Goal: Transaction & Acquisition: Purchase product/service

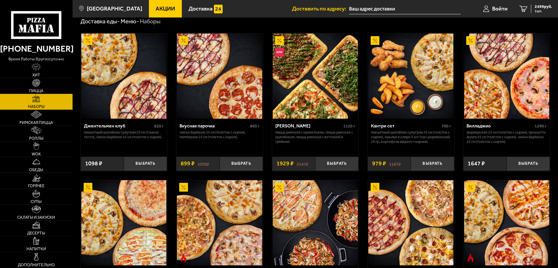
scroll to position [21, 0]
click at [538, 5] on span "2499 руб." at bounding box center [543, 7] width 17 height 4
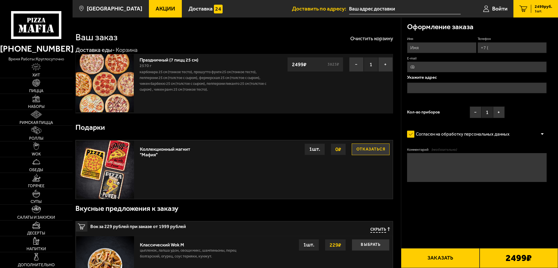
click at [164, 61] on link "Праздничный (7 пицц 25 см)" at bounding box center [172, 58] width 65 height 7
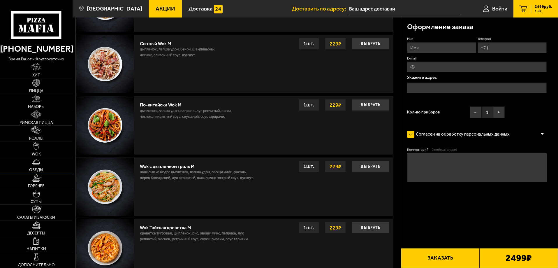
scroll to position [291, 0]
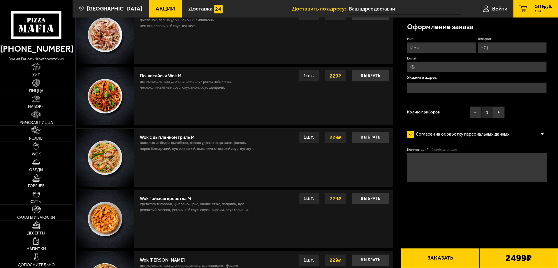
click at [45, 258] on link "Дополнительно" at bounding box center [36, 259] width 73 height 15
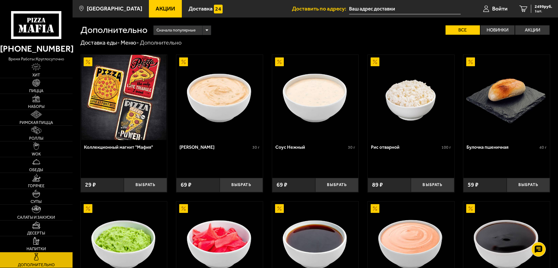
click at [122, 101] on img at bounding box center [123, 97] width 85 height 85
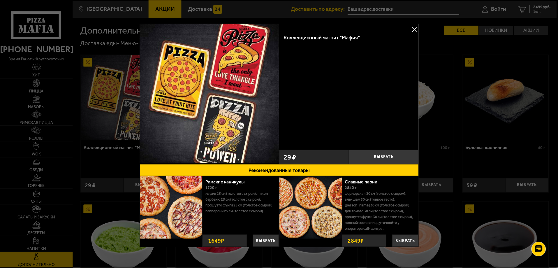
scroll to position [10, 0]
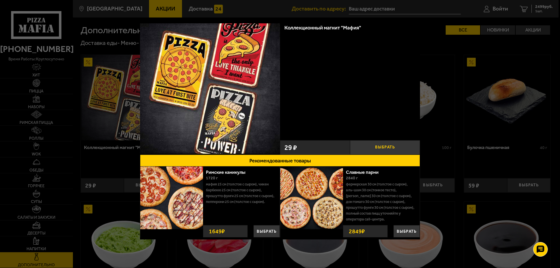
click at [362, 145] on button "Выбрать" at bounding box center [385, 147] width 70 height 14
click at [361, 148] on button "−" at bounding box center [361, 147] width 23 height 14
click at [440, 63] on div at bounding box center [280, 134] width 560 height 268
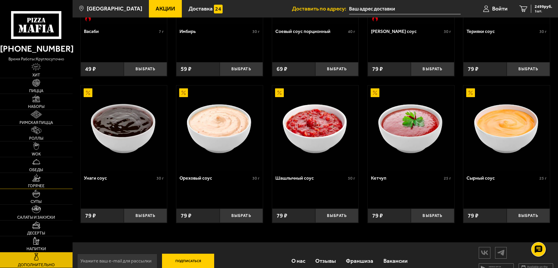
scroll to position [275, 0]
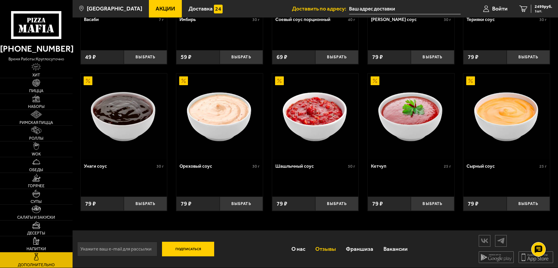
click at [324, 247] on link "Отзывы" at bounding box center [325, 248] width 31 height 19
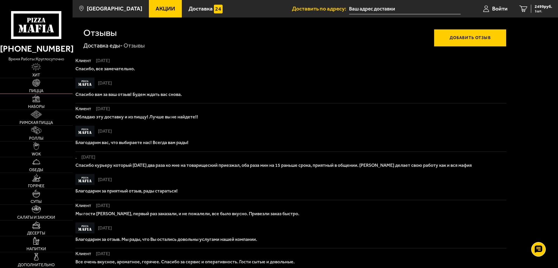
click at [41, 86] on link "Пицца" at bounding box center [36, 85] width 73 height 15
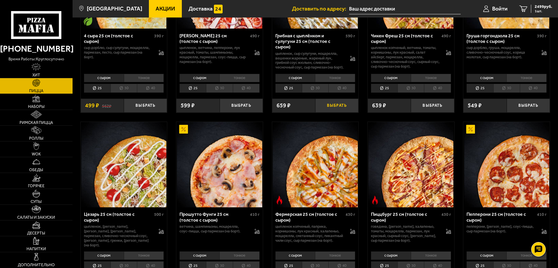
scroll to position [583, 0]
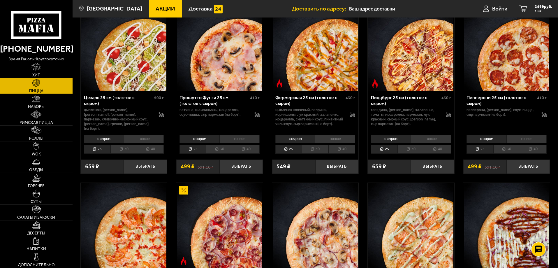
click at [43, 103] on link "Наборы" at bounding box center [36, 101] width 73 height 15
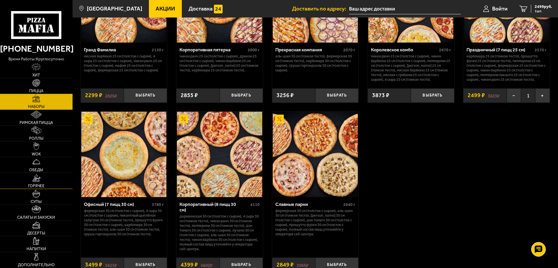
scroll to position [899, 0]
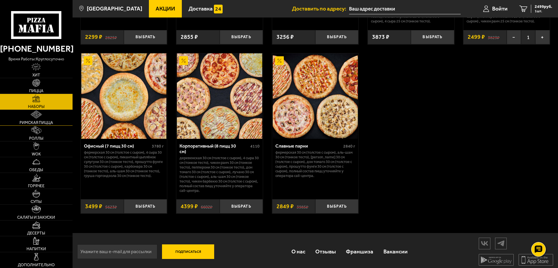
click at [43, 122] on span "Римская пицца" at bounding box center [37, 123] width 34 height 4
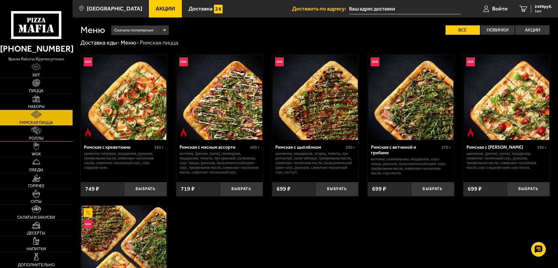
click at [44, 133] on link "Роллы" at bounding box center [36, 133] width 73 height 15
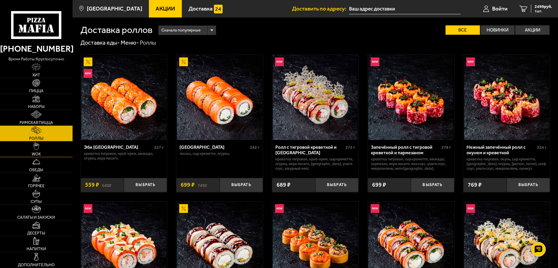
scroll to position [87, 0]
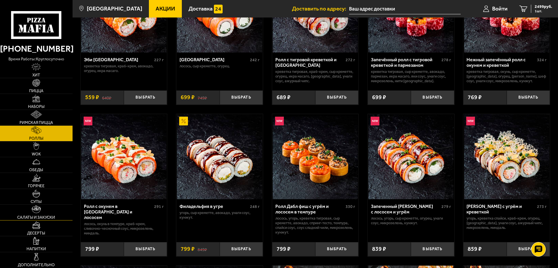
click at [41, 210] on img at bounding box center [36, 209] width 9 height 8
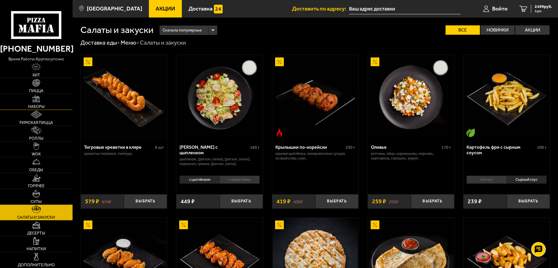
click at [32, 100] on link "Наборы" at bounding box center [36, 101] width 73 height 15
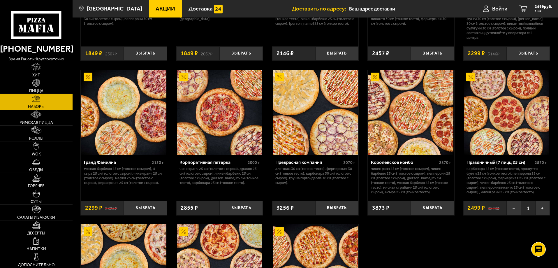
scroll to position [874, 0]
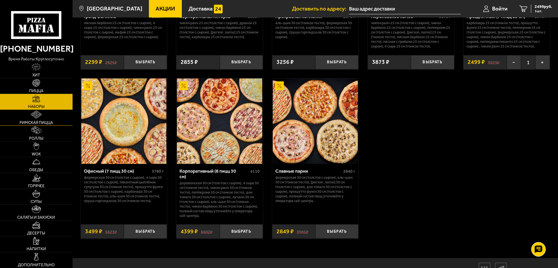
click at [36, 116] on img at bounding box center [36, 114] width 11 height 8
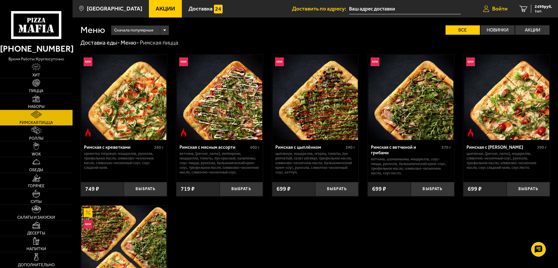
click at [499, 6] on span "Войти" at bounding box center [499, 9] width 15 height 6
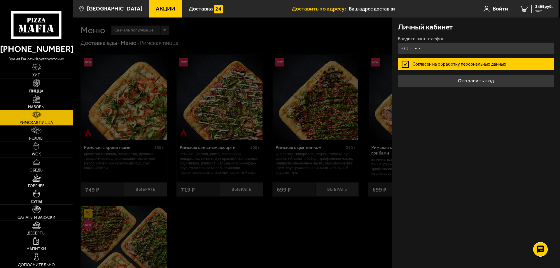
click at [426, 47] on input "+7 ( ) - -" at bounding box center [476, 48] width 156 height 11
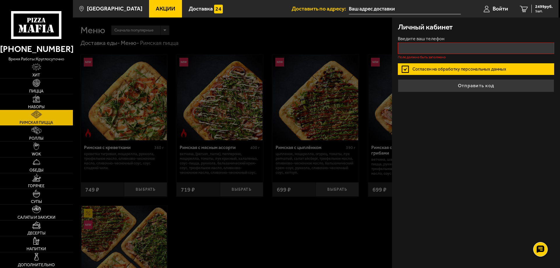
drag, startPoint x: 405, startPoint y: 63, endPoint x: 408, endPoint y: 58, distance: 6.4
click at [405, 63] on label "Согласен на обработку персональных данных" at bounding box center [476, 69] width 156 height 12
click at [0, 0] on input "Согласен на обработку персональных данных" at bounding box center [0, 0] width 0 height 0
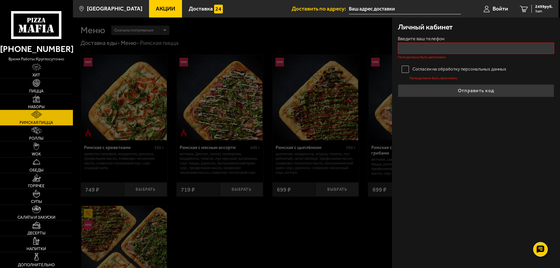
click at [408, 69] on label "Согласен на обработку персональных данных" at bounding box center [476, 69] width 156 height 12
click at [0, 0] on input "Согласен на обработку персональных данных" at bounding box center [0, 0] width 0 height 0
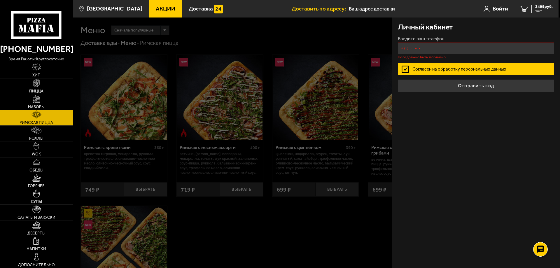
click at [412, 47] on input "+7 ( ) - -" at bounding box center [476, 48] width 156 height 11
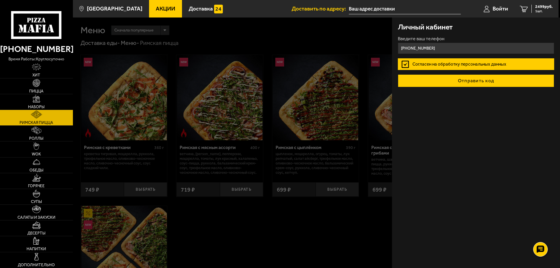
type input "[PHONE_NUMBER]"
click at [432, 82] on button "Отправить код" at bounding box center [476, 80] width 156 height 13
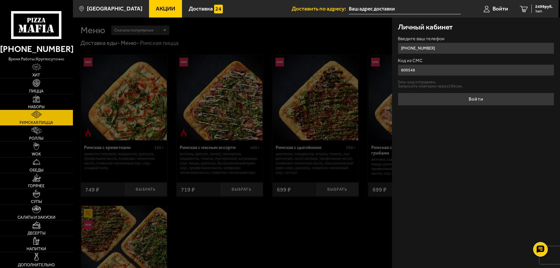
type input "800548"
click at [398, 93] on button "Войти" at bounding box center [476, 99] width 156 height 13
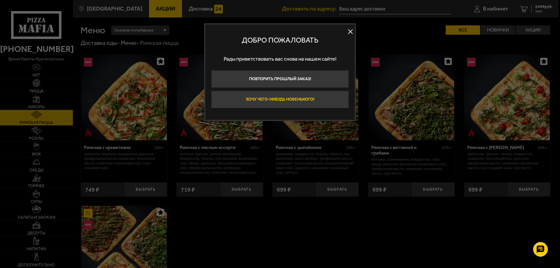
click at [283, 100] on button "Хочу чего-нибудь новенького!" at bounding box center [280, 99] width 138 height 17
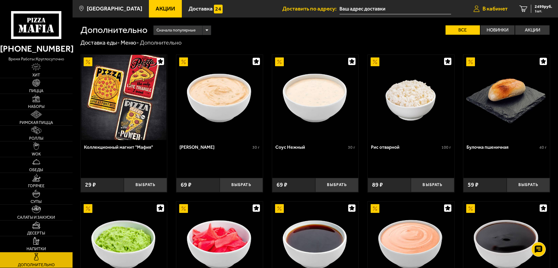
click at [506, 7] on span "В кабинет" at bounding box center [495, 9] width 25 height 6
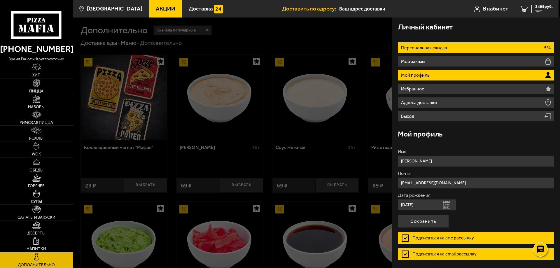
click at [446, 50] on p "Персональная скидка" at bounding box center [425, 47] width 48 height 5
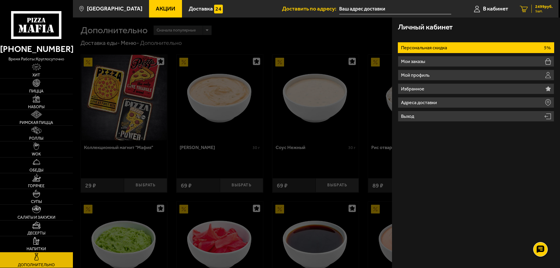
click at [537, 5] on span "2499 руб." at bounding box center [543, 7] width 17 height 4
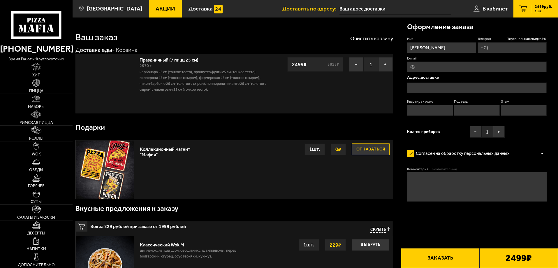
type input "[PHONE_NUMBER]"
type input "[STREET_ADDRESS]"
type input "25"
type input "1"
type input "[STREET_ADDRESS]"
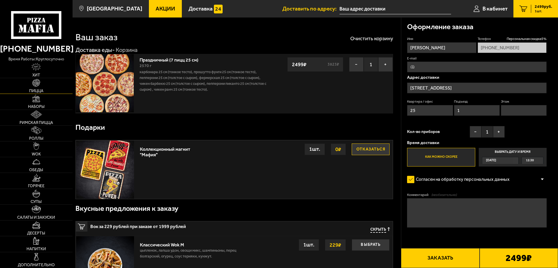
click at [20, 88] on link "Пицца" at bounding box center [36, 85] width 73 height 15
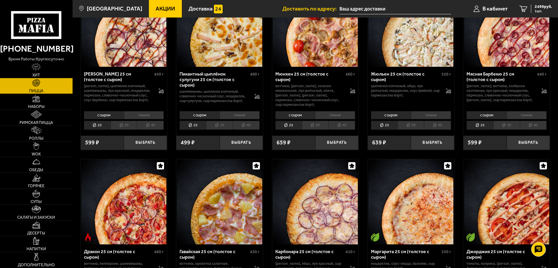
scroll to position [1049, 0]
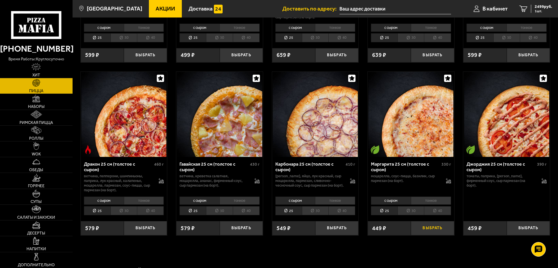
click at [433, 232] on button "Выбрать" at bounding box center [432, 228] width 43 height 14
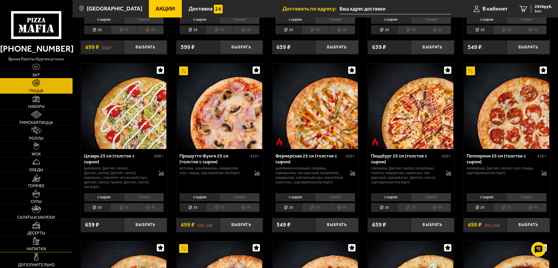
scroll to position [699, 0]
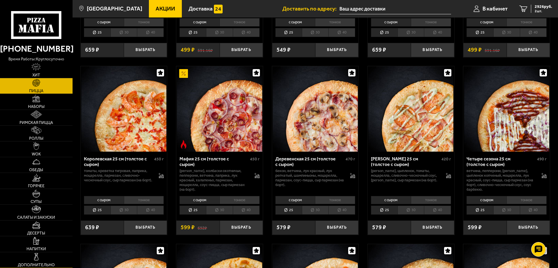
click at [38, 254] on img at bounding box center [36, 257] width 8 height 8
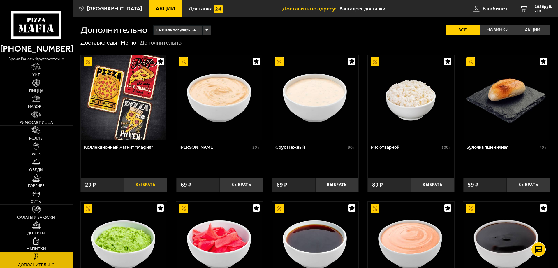
click at [146, 185] on button "Выбрать" at bounding box center [145, 185] width 43 height 14
click at [157, 185] on button "+" at bounding box center [160, 185] width 14 height 14
click at [542, 6] on span "2984 руб." at bounding box center [543, 7] width 17 height 4
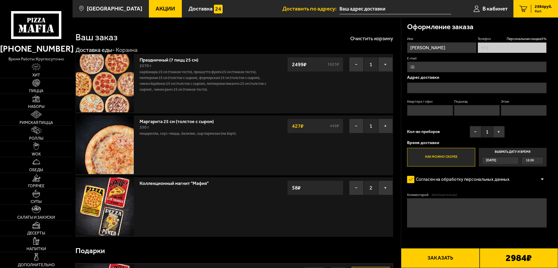
type input "[PHONE_NUMBER]"
type input "[STREET_ADDRESS]"
type input "25"
type input "1"
type input "[STREET_ADDRESS]"
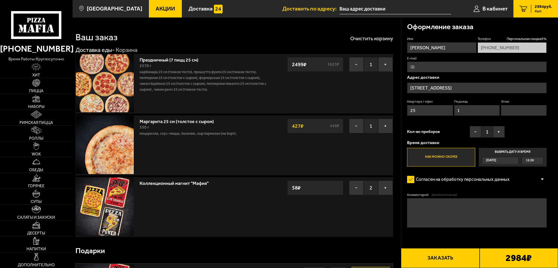
click at [451, 66] on input "E-mail" at bounding box center [477, 66] width 140 height 11
type input "[EMAIL_ADDRESS][DOMAIN_NAME]"
click at [534, 161] on div "12:30" at bounding box center [532, 160] width 21 height 7
click at [0, 0] on input "Выбрать дату и время [DATE] 12:30" at bounding box center [0, 0] width 0 height 0
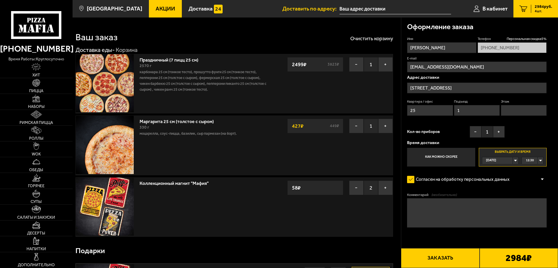
click at [540, 160] on div "12:30" at bounding box center [532, 160] width 21 height 7
click at [531, 210] on span "14:00" at bounding box center [530, 211] width 8 height 7
drag, startPoint x: 476, startPoint y: 89, endPoint x: 433, endPoint y: 89, distance: 42.9
click at [433, 89] on input "[STREET_ADDRESS]" at bounding box center [477, 87] width 140 height 11
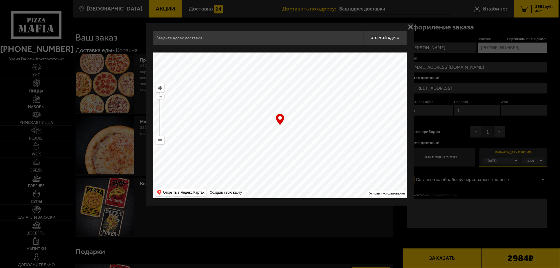
type input "[STREET_ADDRESS]"
click at [463, 89] on div at bounding box center [280, 134] width 560 height 268
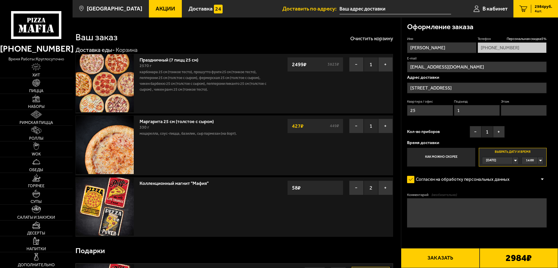
click at [457, 259] on button "Заказать" at bounding box center [440, 258] width 78 height 20
click at [532, 106] on input "Этаж" at bounding box center [524, 110] width 46 height 11
type input "8"
click at [460, 261] on button "Заказать" at bounding box center [440, 258] width 78 height 20
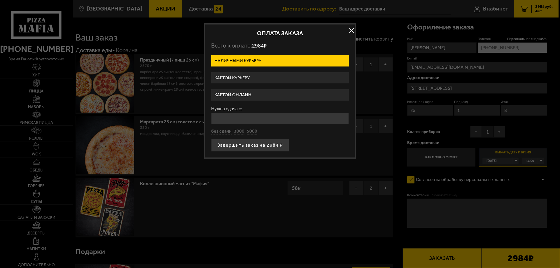
click at [351, 30] on button "button" at bounding box center [351, 30] width 9 height 9
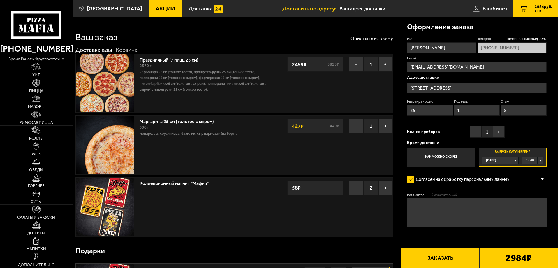
drag, startPoint x: 472, startPoint y: 88, endPoint x: 395, endPoint y: 87, distance: 77.2
click at [463, 87] on input "[STREET_ADDRESS]" at bounding box center [477, 87] width 140 height 11
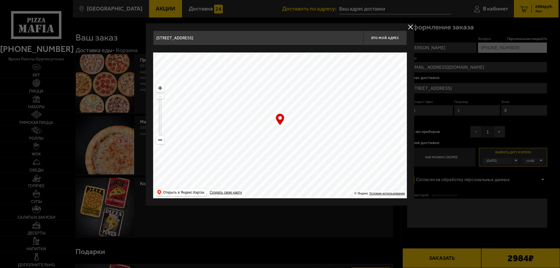
click at [280, 118] on div "… © Яндекс Условия использования Открыть в Яндекс.Картах Создать свою карту" at bounding box center [280, 125] width 254 height 146
drag, startPoint x: 192, startPoint y: 41, endPoint x: 41, endPoint y: 37, distance: 151.0
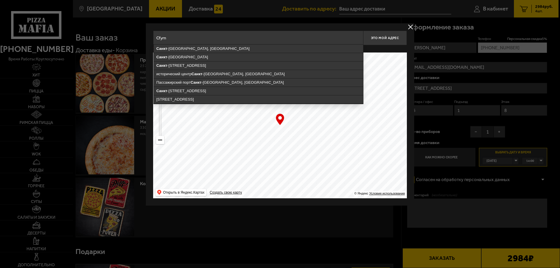
click at [175, 55] on ymaps "[GEOGRAPHIC_DATA]" at bounding box center [258, 57] width 209 height 8
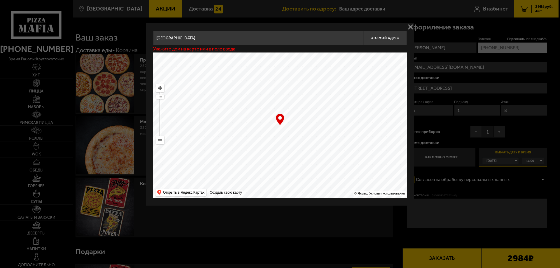
click at [215, 38] on input "[GEOGRAPHIC_DATA]" at bounding box center [258, 38] width 210 height 15
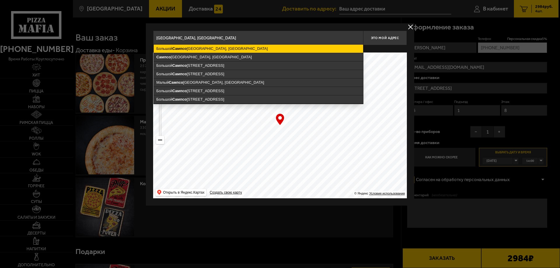
click at [216, 49] on ymaps "[GEOGRAPHIC_DATA], [GEOGRAPHIC_DATA]" at bounding box center [258, 49] width 209 height 8
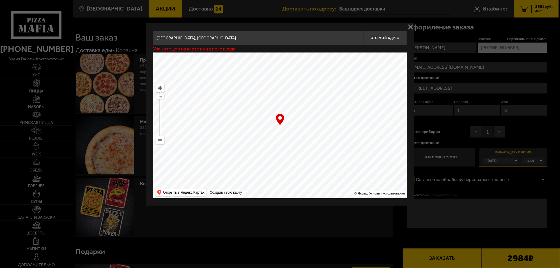
click at [261, 37] on input "[GEOGRAPHIC_DATA], [GEOGRAPHIC_DATA]" at bounding box center [258, 38] width 210 height 15
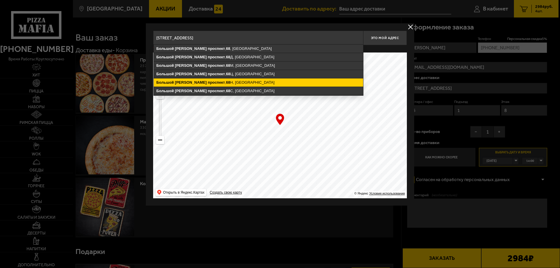
click at [241, 81] on ymaps "[STREET_ADDRESS]" at bounding box center [258, 82] width 209 height 8
type input "[STREET_ADDRESS]"
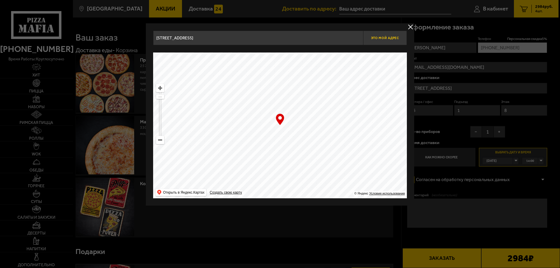
click at [379, 41] on button "Это мой адрес" at bounding box center [385, 38] width 44 height 15
type input "[STREET_ADDRESS]"
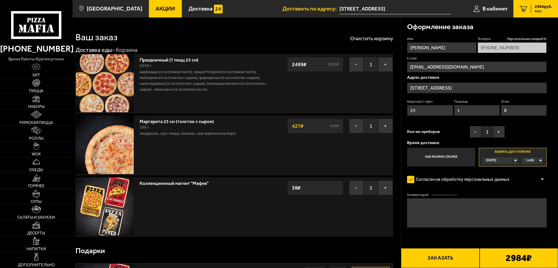
drag, startPoint x: 430, startPoint y: 112, endPoint x: 394, endPoint y: 111, distance: 35.6
drag, startPoint x: 467, startPoint y: 110, endPoint x: 439, endPoint y: 110, distance: 28.9
click at [439, 110] on div "Квартира / офис Подъезд 1 Этаж 8" at bounding box center [477, 109] width 140 height 20
drag, startPoint x: 508, startPoint y: 109, endPoint x: 491, endPoint y: 108, distance: 16.6
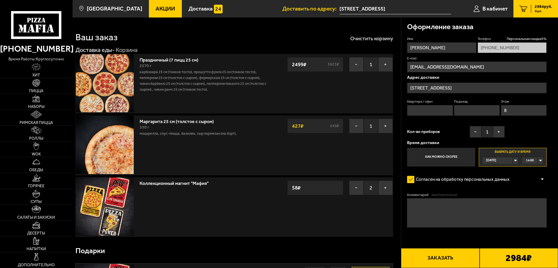
click at [491, 108] on div "Квартира / офис Подъезд Этаж 8" at bounding box center [477, 109] width 140 height 20
click at [445, 205] on textarea "Комментарий (необязательно)" at bounding box center [477, 212] width 140 height 29
click at [508, 209] on textarea "БЦ Выборгская застава, позвонить" at bounding box center [477, 212] width 140 height 29
type textarea "БЦ Выборгская застава, позвонить [PHONE_NUMBER]"
click at [500, 257] on div "2984 ₽" at bounding box center [519, 258] width 78 height 20
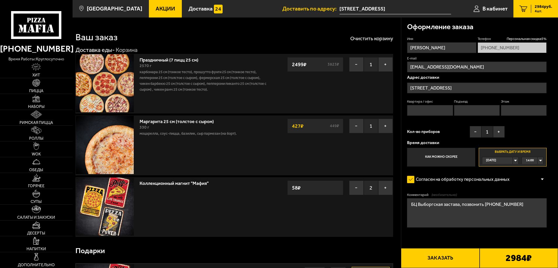
click at [467, 258] on button "Заказать" at bounding box center [440, 258] width 78 height 20
click at [443, 112] on input "Квартира / офис" at bounding box center [430, 110] width 46 height 11
click at [458, 112] on input "Подъезд" at bounding box center [477, 110] width 46 height 11
click at [509, 110] on input "Этаж" at bounding box center [524, 110] width 46 height 11
click at [451, 262] on button "Заказать" at bounding box center [440, 258] width 78 height 20
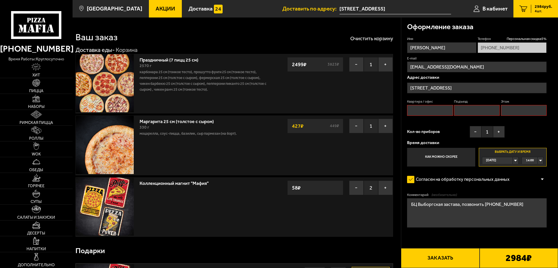
click at [434, 112] on input "Квартира / офис" at bounding box center [430, 110] width 46 height 11
type input "0"
click at [459, 108] on input "Подъезд" at bounding box center [477, 110] width 46 height 11
type input "0"
click at [512, 109] on input "Этаж" at bounding box center [524, 110] width 46 height 11
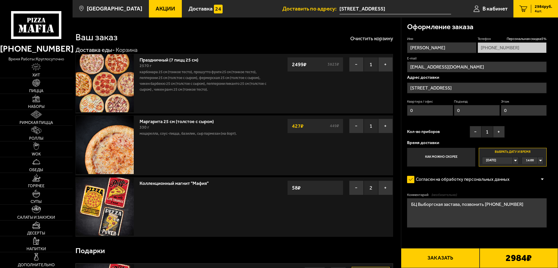
type input "0"
click at [441, 255] on button "Заказать" at bounding box center [440, 258] width 78 height 20
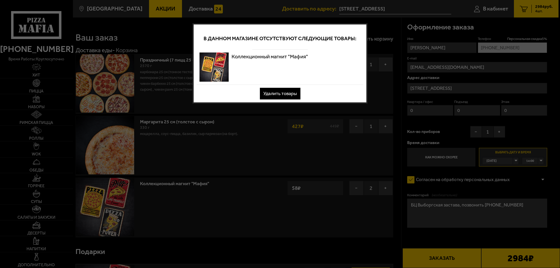
click at [323, 59] on div "Коллекционный магнит "Мафия"" at bounding box center [279, 67] width 167 height 35
click at [352, 132] on div at bounding box center [280, 134] width 560 height 268
click at [352, 152] on div at bounding box center [280, 134] width 560 height 268
click at [283, 92] on button "Удалить товары" at bounding box center [280, 94] width 41 height 12
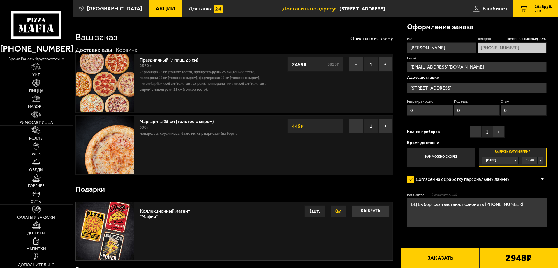
scroll to position [29, 0]
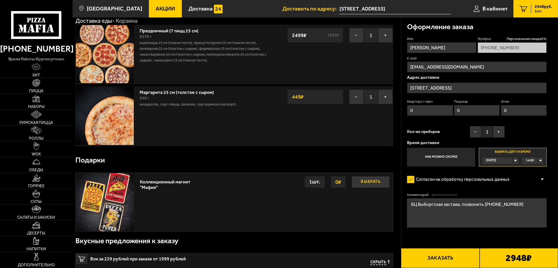
click at [367, 179] on button "Выбрать" at bounding box center [371, 182] width 38 height 12
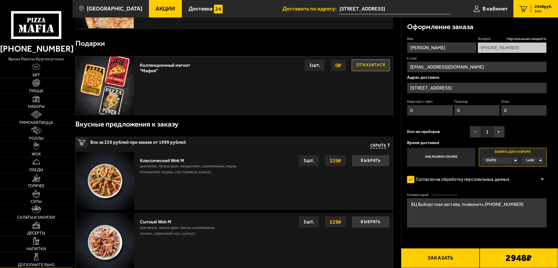
click at [33, 259] on img at bounding box center [36, 257] width 8 height 8
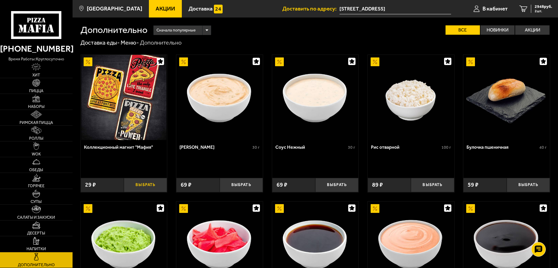
click at [145, 186] on button "Выбрать" at bounding box center [145, 185] width 43 height 14
click at [145, 186] on span "1" at bounding box center [145, 185] width 14 height 14
click at [161, 186] on button "+" at bounding box center [160, 185] width 14 height 14
click at [538, 5] on span "3006 руб." at bounding box center [543, 7] width 17 height 4
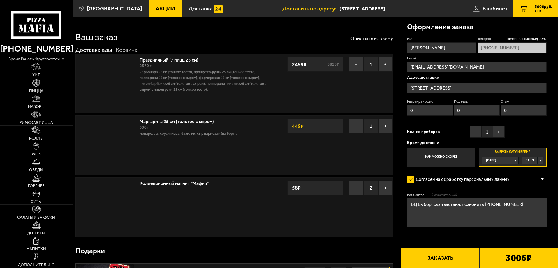
type input "[STREET_ADDRESS]"
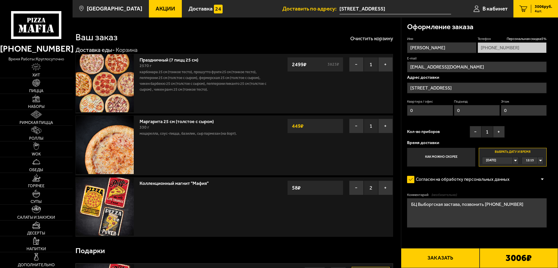
click at [542, 159] on div "12:15" at bounding box center [532, 160] width 21 height 7
click at [535, 189] on li "14:00" at bounding box center [532, 189] width 21 height 7
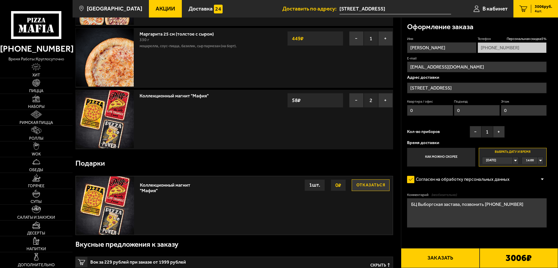
scroll to position [0, 0]
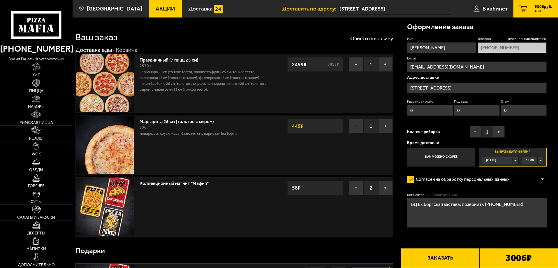
click at [498, 87] on input "[STREET_ADDRESS]" at bounding box center [477, 87] width 140 height 11
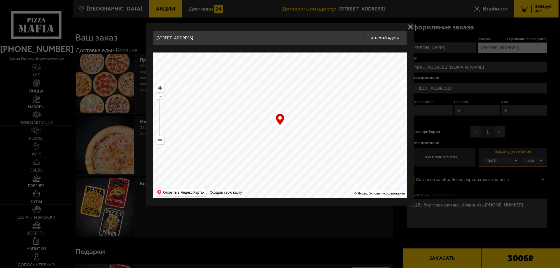
drag, startPoint x: 344, startPoint y: 40, endPoint x: 65, endPoint y: 44, distance: 278.6
drag, startPoint x: 223, startPoint y: 39, endPoint x: 48, endPoint y: 33, distance: 175.3
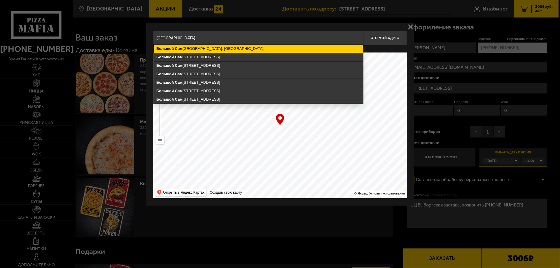
click at [232, 50] on ymaps "[GEOGRAPHIC_DATA], [GEOGRAPHIC_DATA]" at bounding box center [258, 49] width 209 height 8
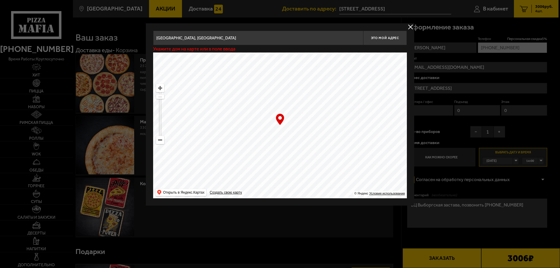
click at [265, 37] on input "[GEOGRAPHIC_DATA], [GEOGRAPHIC_DATA]" at bounding box center [258, 38] width 210 height 15
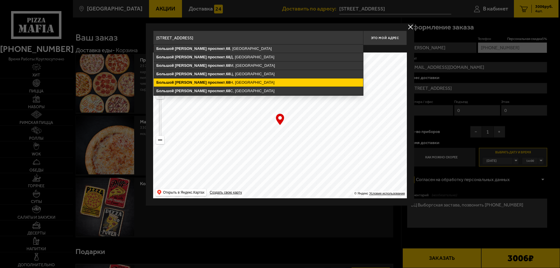
click at [242, 81] on ymaps "[STREET_ADDRESS]" at bounding box center [258, 82] width 209 height 8
type input "[STREET_ADDRESS]"
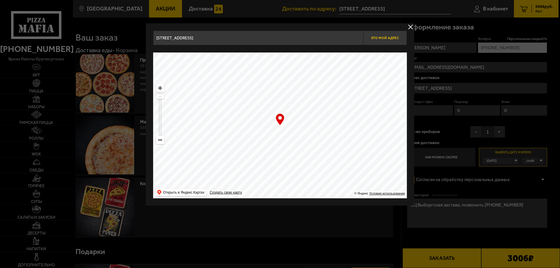
click at [384, 38] on span "Это мой адрес" at bounding box center [385, 38] width 28 height 4
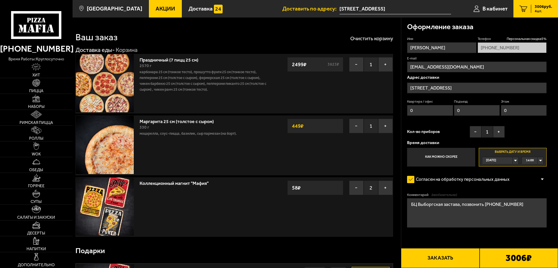
click at [431, 263] on button "Заказать" at bounding box center [440, 258] width 78 height 20
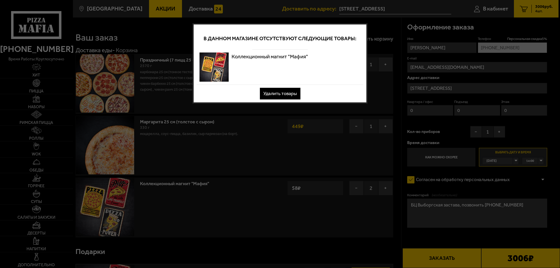
click at [307, 122] on div at bounding box center [280, 134] width 560 height 268
click at [340, 151] on div at bounding box center [280, 134] width 560 height 268
click at [341, 151] on div at bounding box center [280, 134] width 560 height 268
drag, startPoint x: 501, startPoint y: 80, endPoint x: 511, endPoint y: 80, distance: 10.8
click at [501, 80] on div at bounding box center [280, 134] width 560 height 268
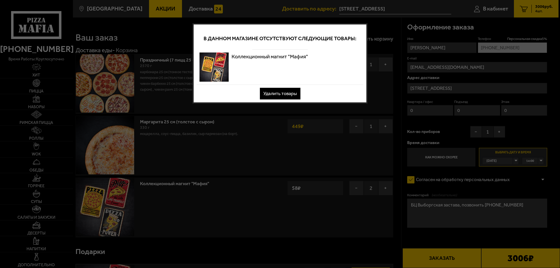
click at [514, 126] on div at bounding box center [280, 134] width 560 height 268
click at [280, 90] on button "Удалить товары" at bounding box center [280, 94] width 41 height 12
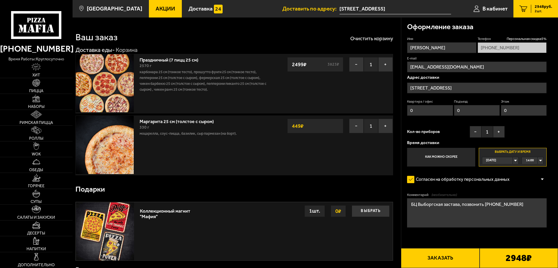
scroll to position [29, 0]
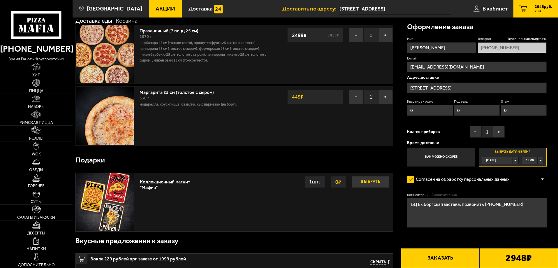
click at [373, 186] on button "Выбрать" at bounding box center [371, 182] width 38 height 12
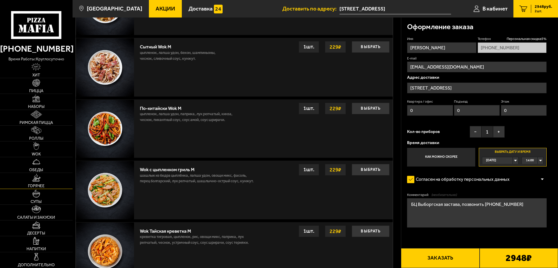
scroll to position [350, 0]
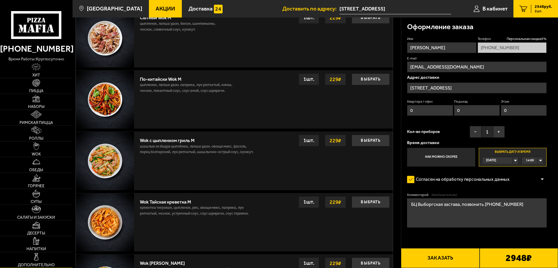
click at [41, 254] on link "Дополнительно" at bounding box center [36, 259] width 73 height 15
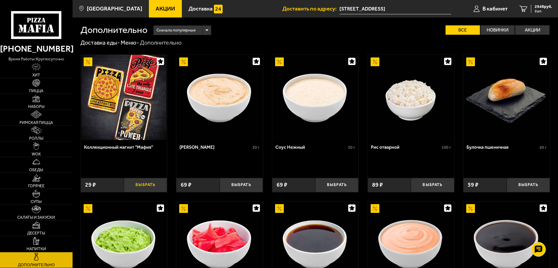
click at [142, 185] on button "Выбрать" at bounding box center [145, 185] width 43 height 14
click at [161, 183] on button "+" at bounding box center [160, 185] width 14 height 14
click at [543, 7] on span "3006 руб." at bounding box center [543, 7] width 17 height 4
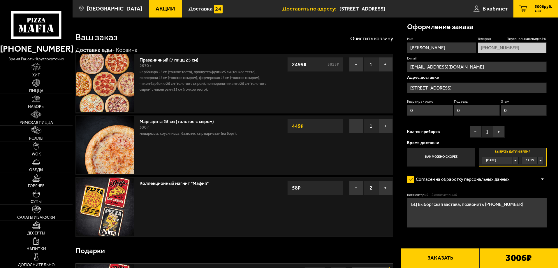
click at [511, 87] on input "[STREET_ADDRESS]" at bounding box center [477, 87] width 140 height 11
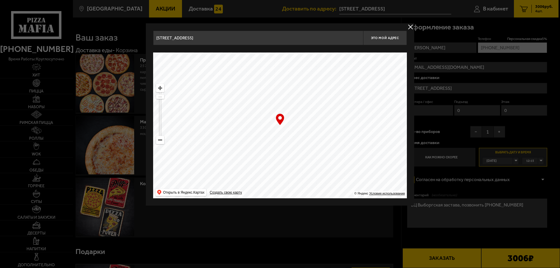
click at [235, 37] on input "[STREET_ADDRESS]" at bounding box center [258, 38] width 210 height 15
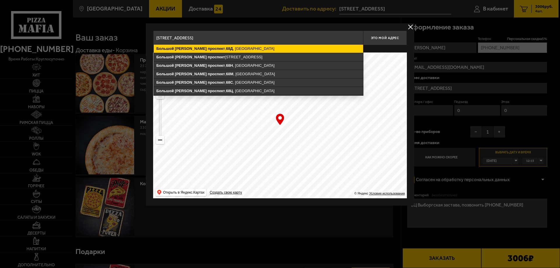
click at [231, 47] on ymaps "68Д" at bounding box center [229, 48] width 7 height 4
type input "[STREET_ADDRESS]"
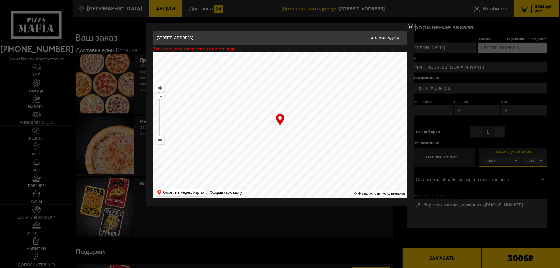
type input "[STREET_ADDRESS]"
click at [391, 36] on button "Это мой адрес" at bounding box center [385, 38] width 44 height 15
type input "[STREET_ADDRESS]"
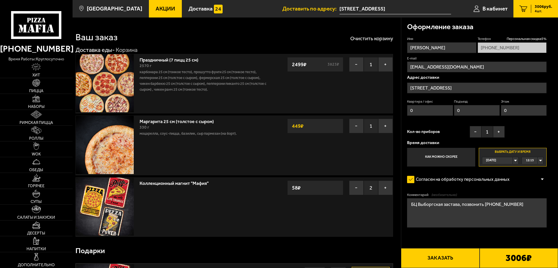
click at [539, 160] on div "12:15" at bounding box center [532, 160] width 21 height 7
click at [528, 216] on span "14:00" at bounding box center [530, 218] width 8 height 7
click at [435, 253] on button "Заказать" at bounding box center [440, 258] width 78 height 20
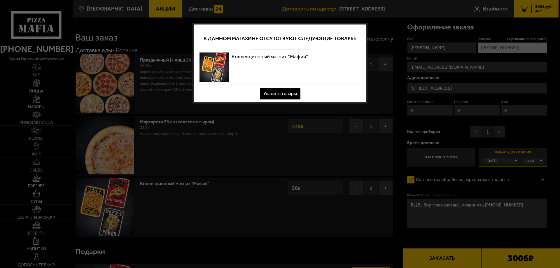
click at [279, 95] on button "Удалить товары" at bounding box center [280, 94] width 41 height 12
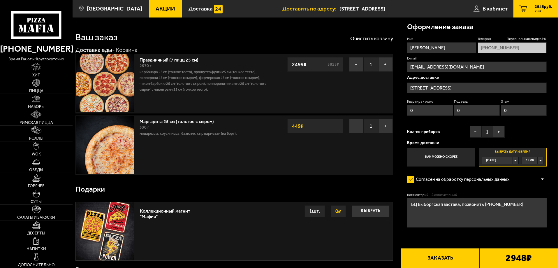
click at [429, 257] on button "Заказать" at bounding box center [440, 258] width 78 height 20
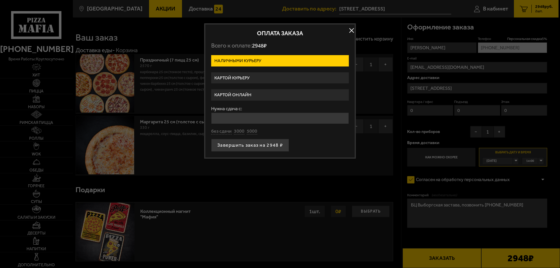
click at [352, 28] on button "button" at bounding box center [351, 30] width 9 height 9
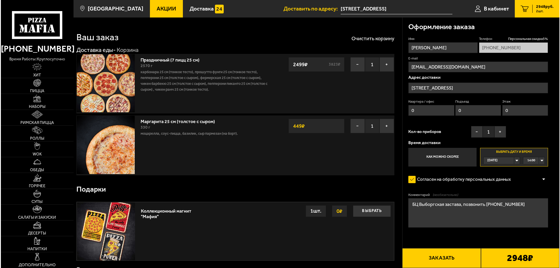
scroll to position [58, 0]
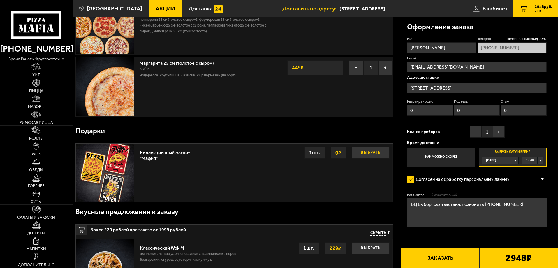
click at [369, 151] on button "Выбрать" at bounding box center [371, 153] width 38 height 12
click at [431, 260] on button "Заказать" at bounding box center [440, 258] width 78 height 20
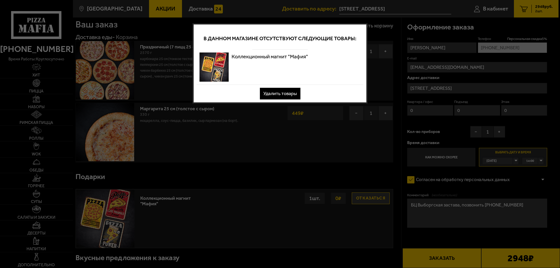
scroll to position [0, 0]
